Goal: Task Accomplishment & Management: Check status

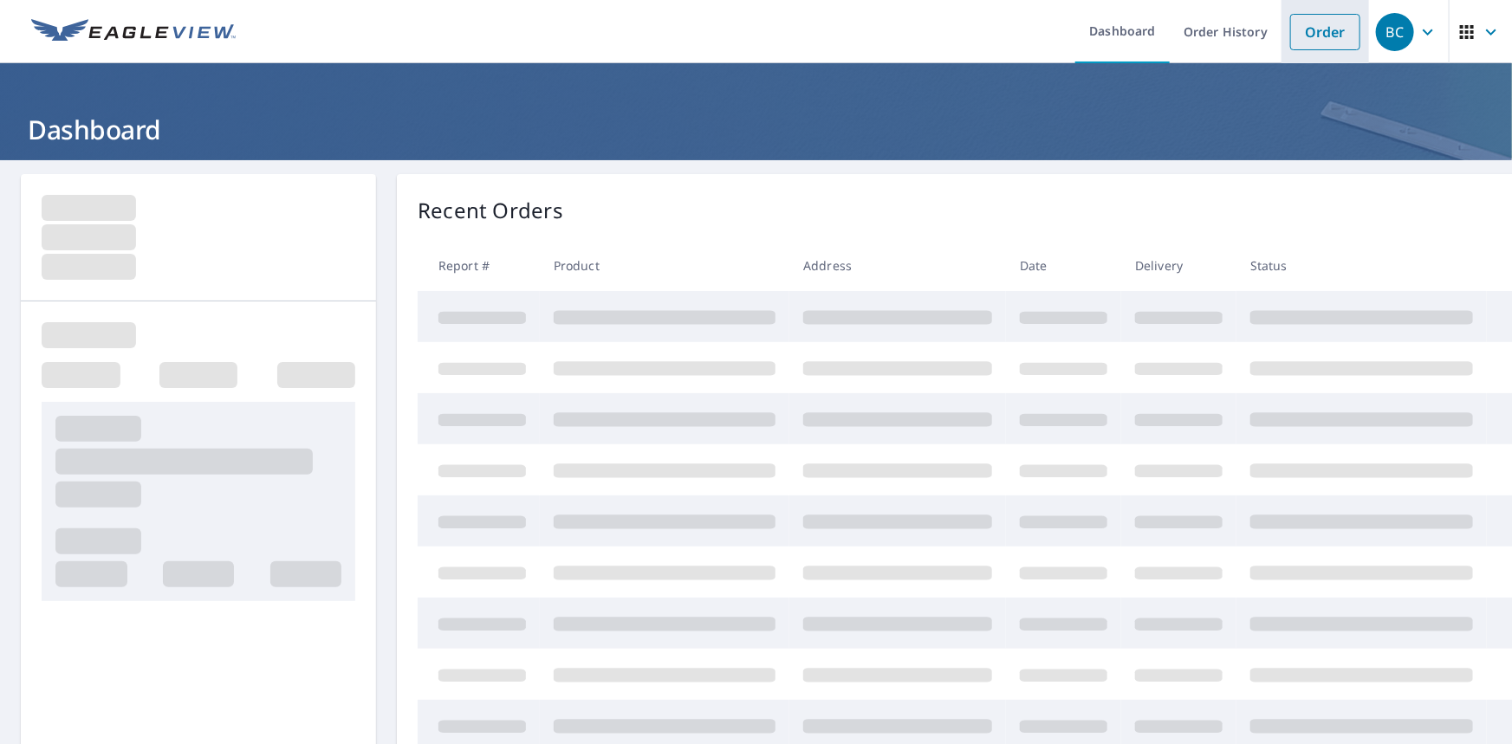
click at [1299, 27] on link "Order" at bounding box center [1325, 32] width 70 height 36
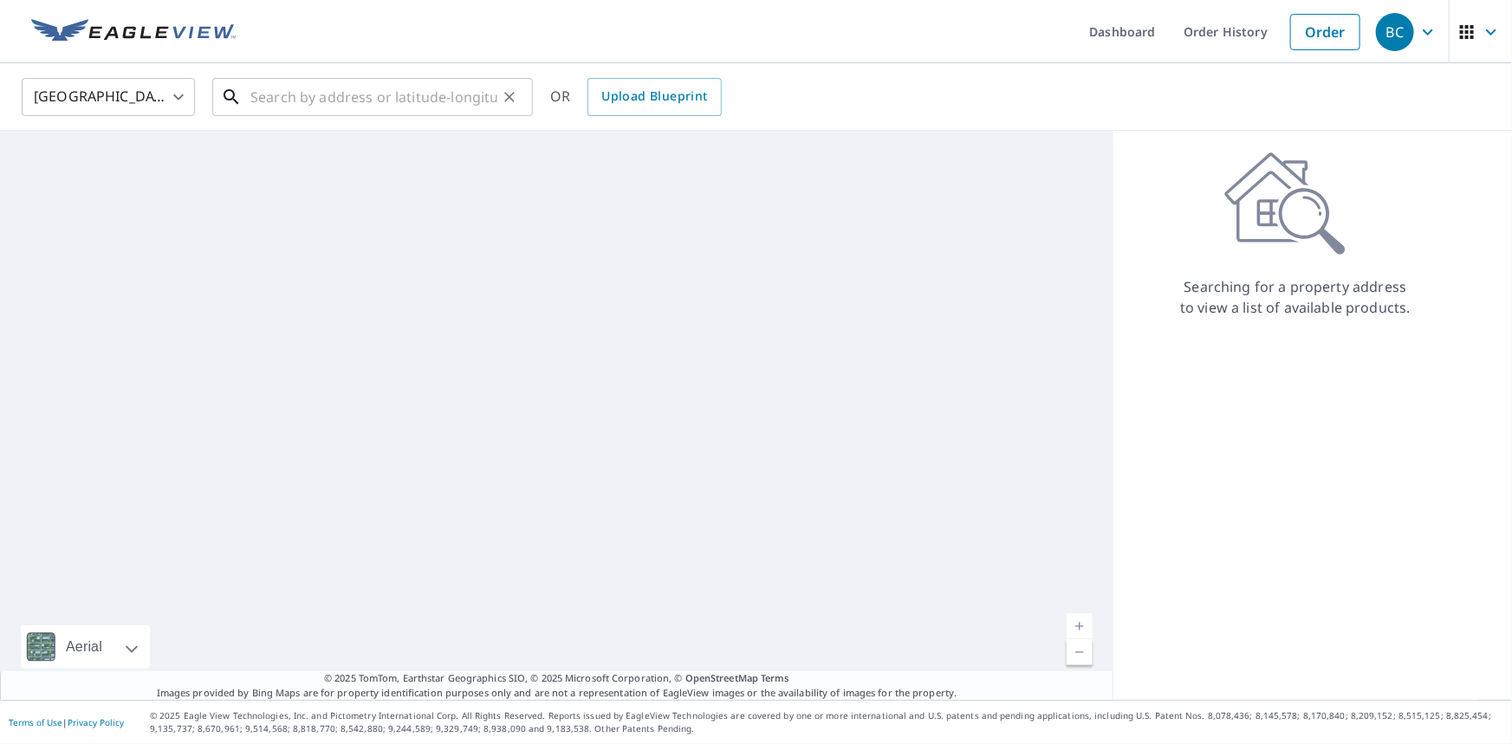
click at [353, 90] on input "text" at bounding box center [373, 97] width 247 height 49
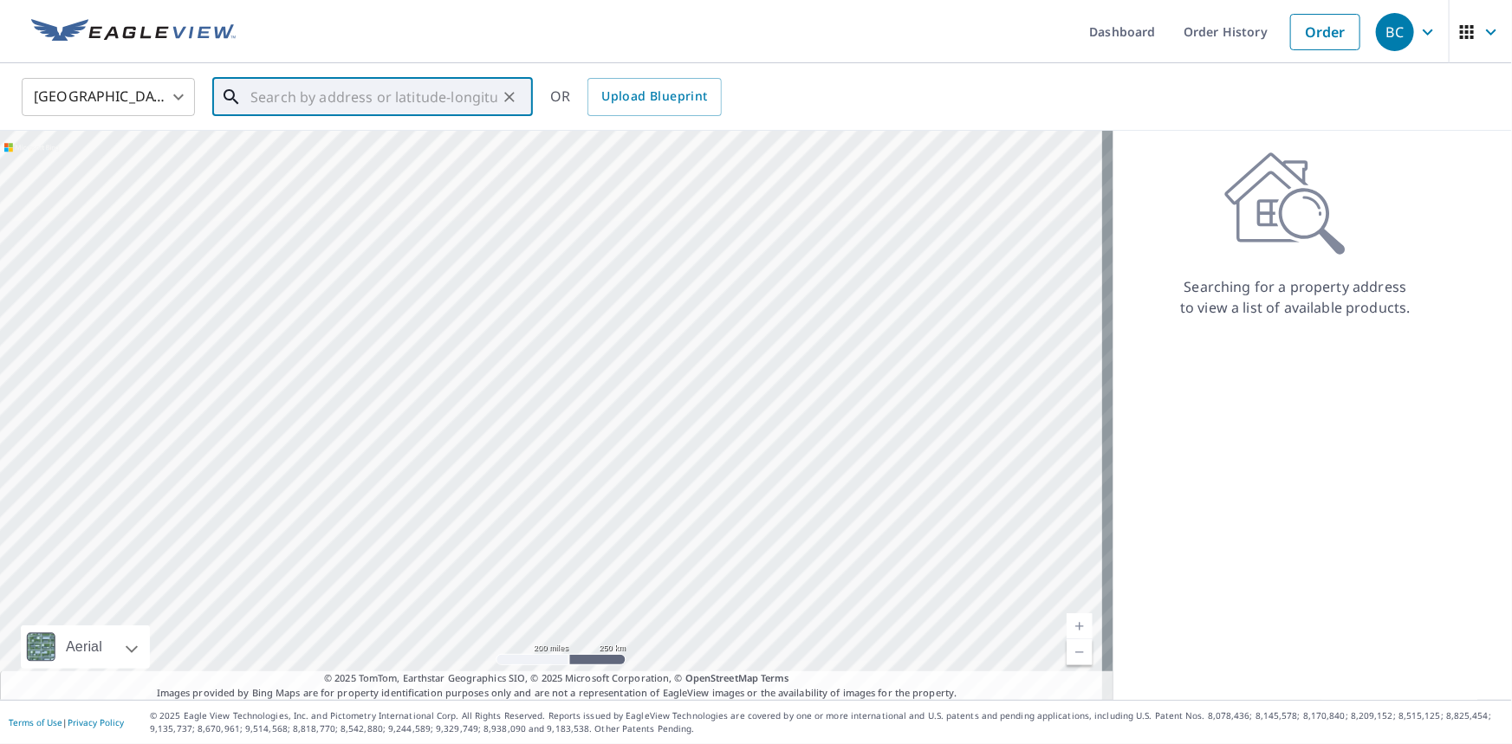
paste input "[STREET_ADDRESS]"
click at [369, 113] on input "[STREET_ADDRESS]" at bounding box center [373, 97] width 247 height 49
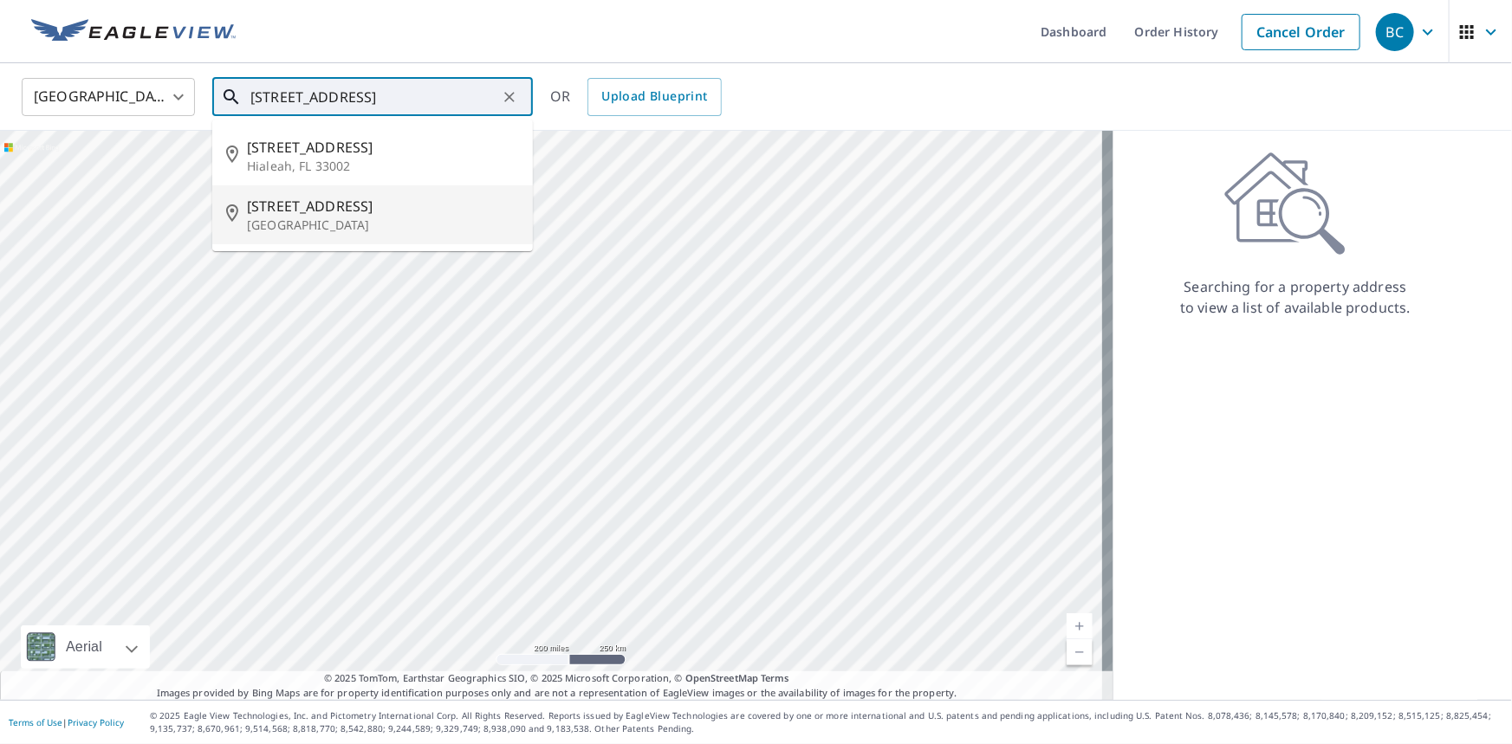
click at [333, 214] on span "[STREET_ADDRESS]" at bounding box center [383, 206] width 272 height 21
type input "[STREET_ADDRESS]"
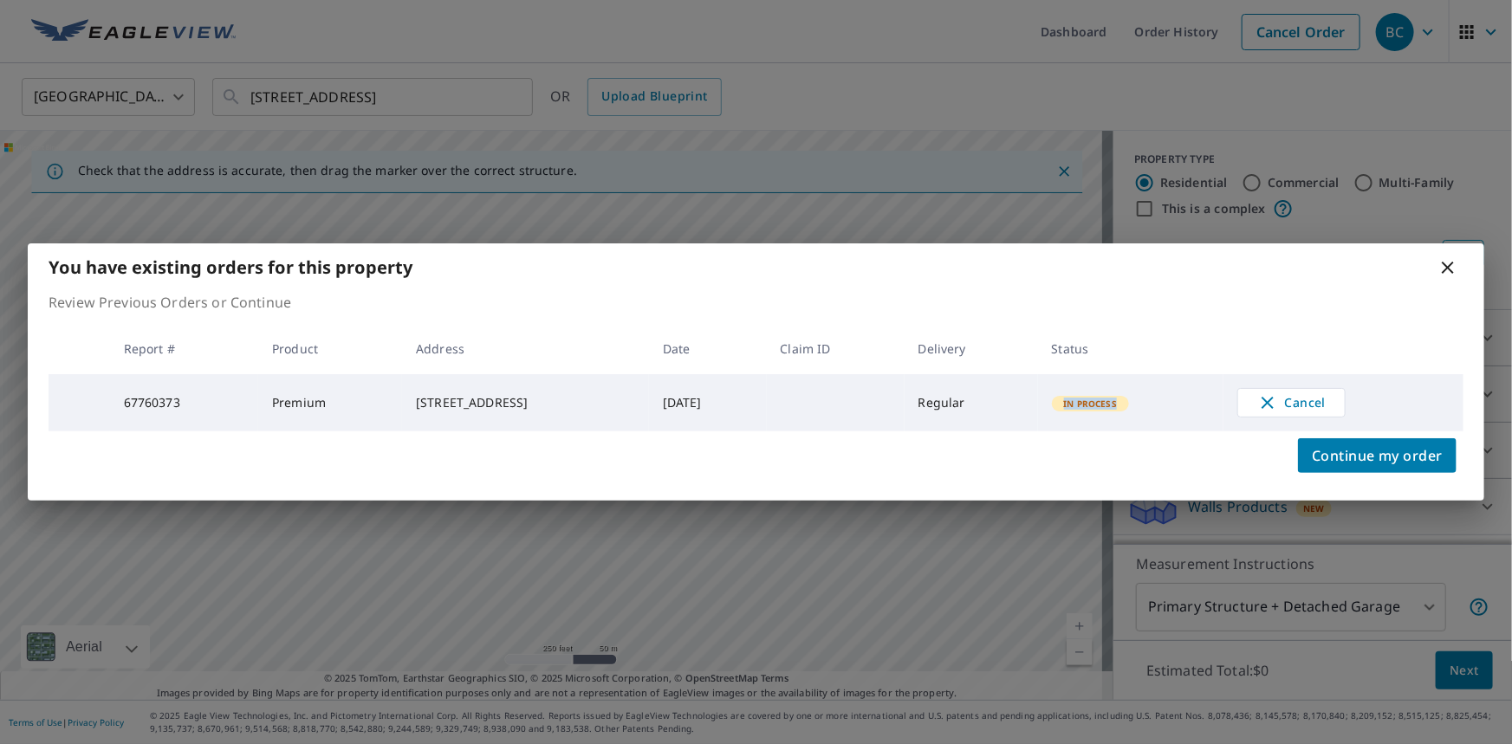
drag, startPoint x: 1159, startPoint y: 401, endPoint x: 1094, endPoint y: 406, distance: 65.2
click at [1094, 406] on span "In Process" at bounding box center [1091, 404] width 75 height 12
copy span "In Process"
